Goal: Check status: Check status

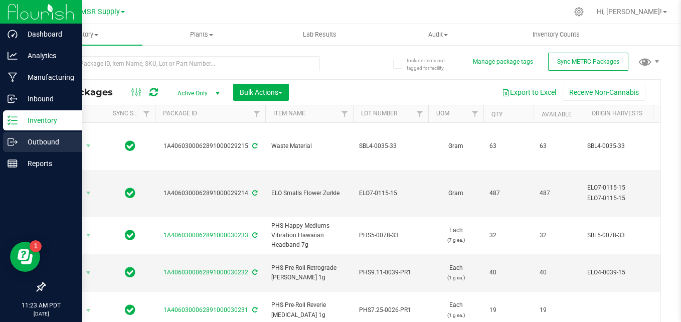
click at [17, 142] on icon at bounding box center [17, 141] width 2 height 2
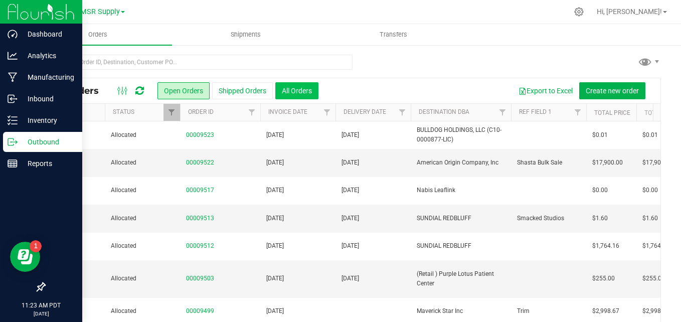
click at [291, 85] on button "All Orders" at bounding box center [296, 90] width 43 height 17
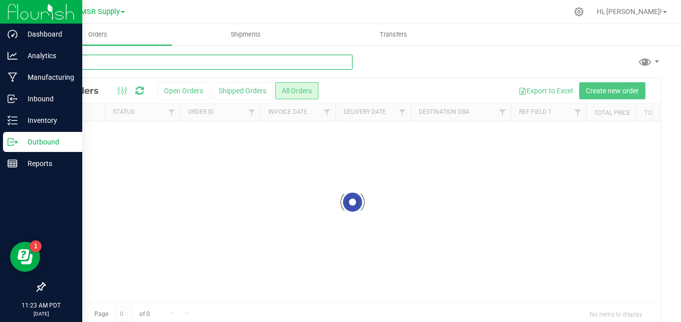
click at [208, 60] on input "text" at bounding box center [198, 62] width 308 height 15
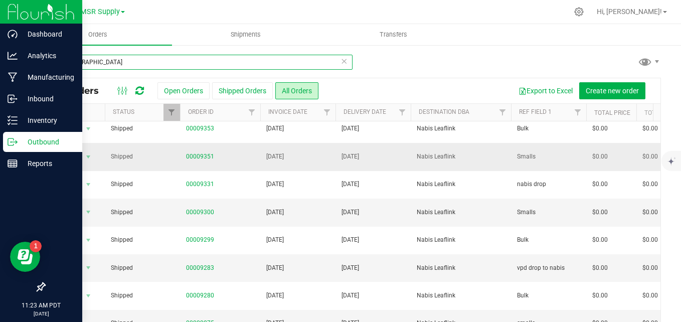
scroll to position [351, 0]
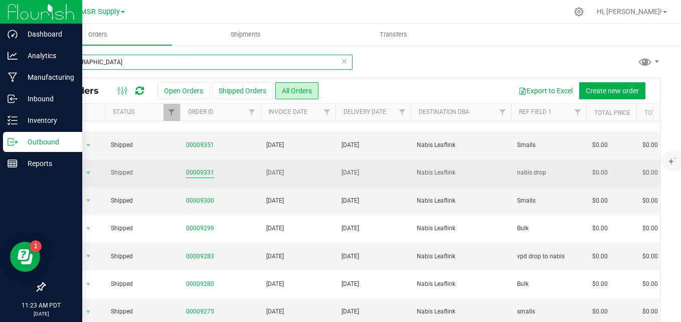
type input "[DEMOGRAPHIC_DATA]"
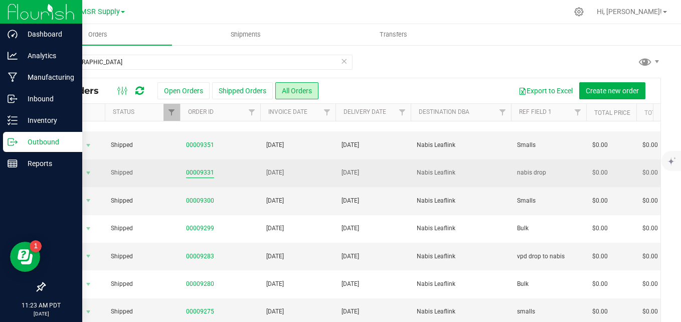
click at [203, 172] on link "00009331" at bounding box center [200, 173] width 28 height 10
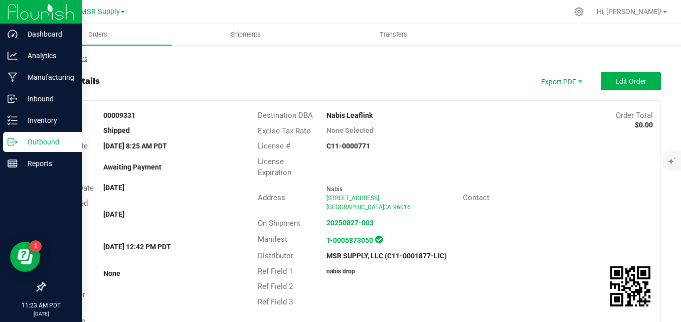
click at [68, 57] on link "Back to Orders" at bounding box center [65, 58] width 43 height 7
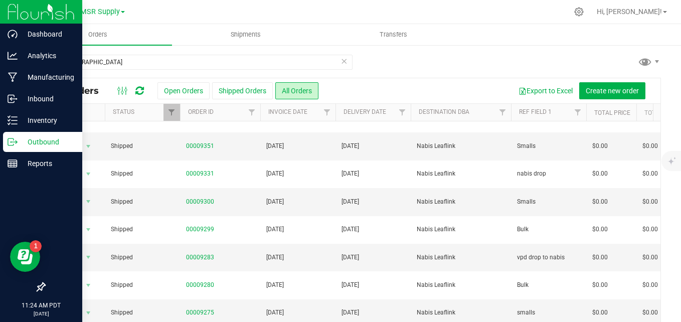
scroll to position [351, 0]
click at [27, 127] on div "Inventory" at bounding box center [42, 120] width 79 height 20
